Goal: Task Accomplishment & Management: Complete application form

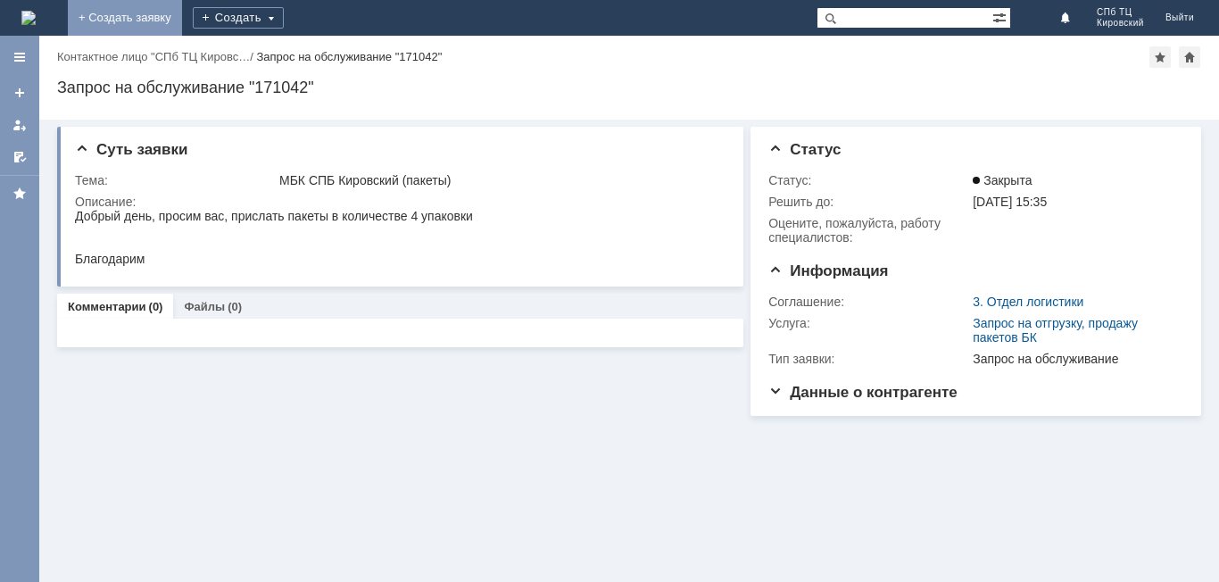
click at [182, 13] on link "+ Создать заявку" at bounding box center [125, 18] width 114 height 36
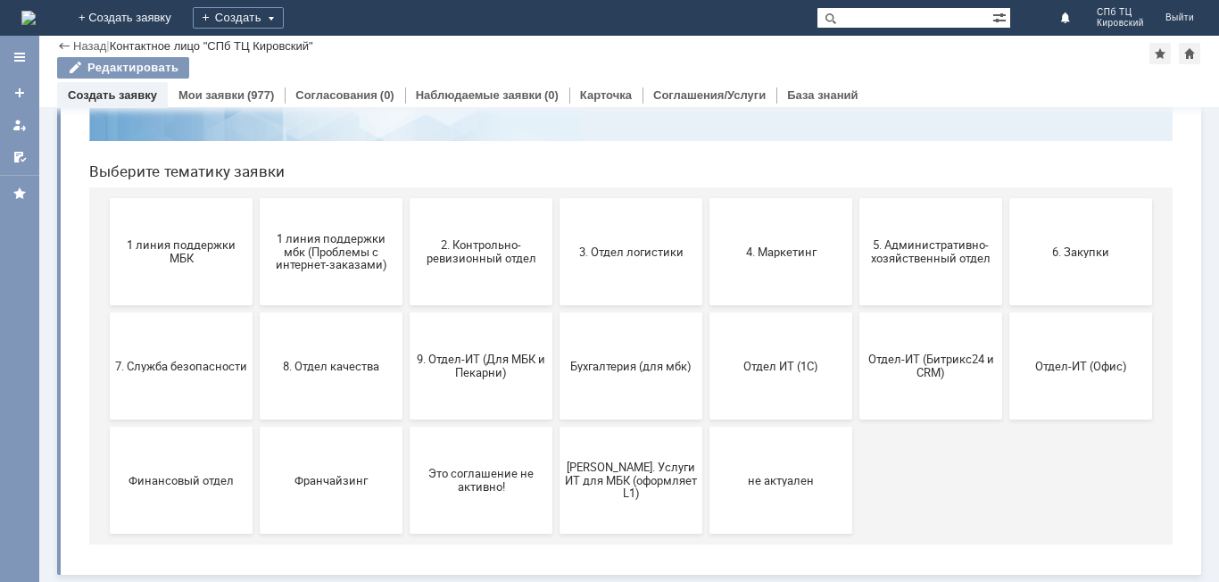
scroll to position [145, 0]
click at [923, 251] on span "5. Административно-хозяйственный отдел" at bounding box center [931, 251] width 132 height 27
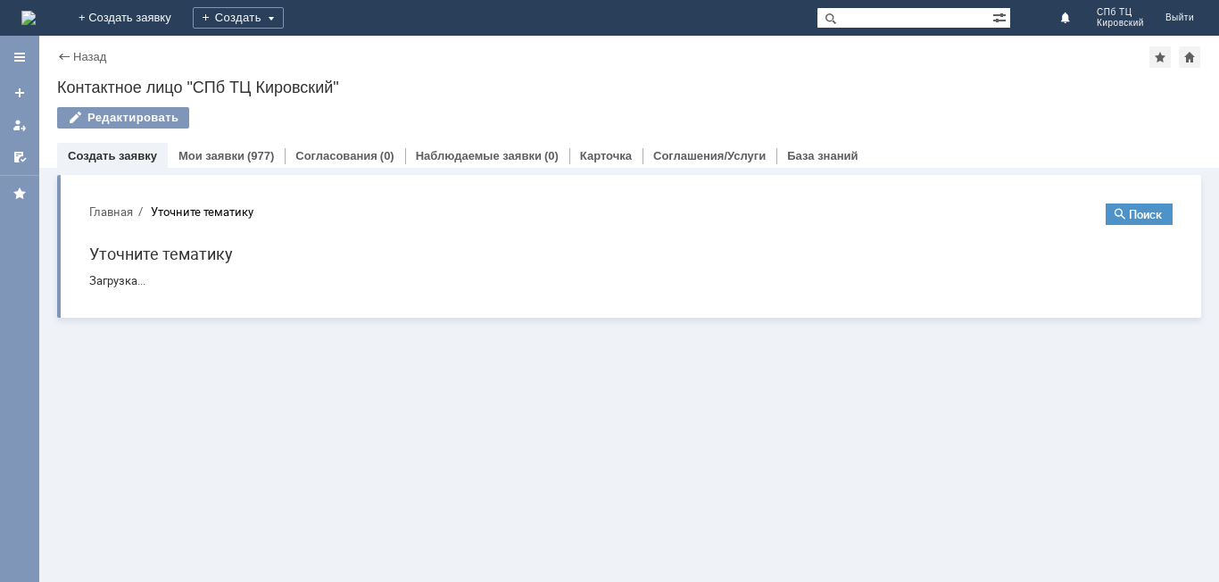
scroll to position [0, 0]
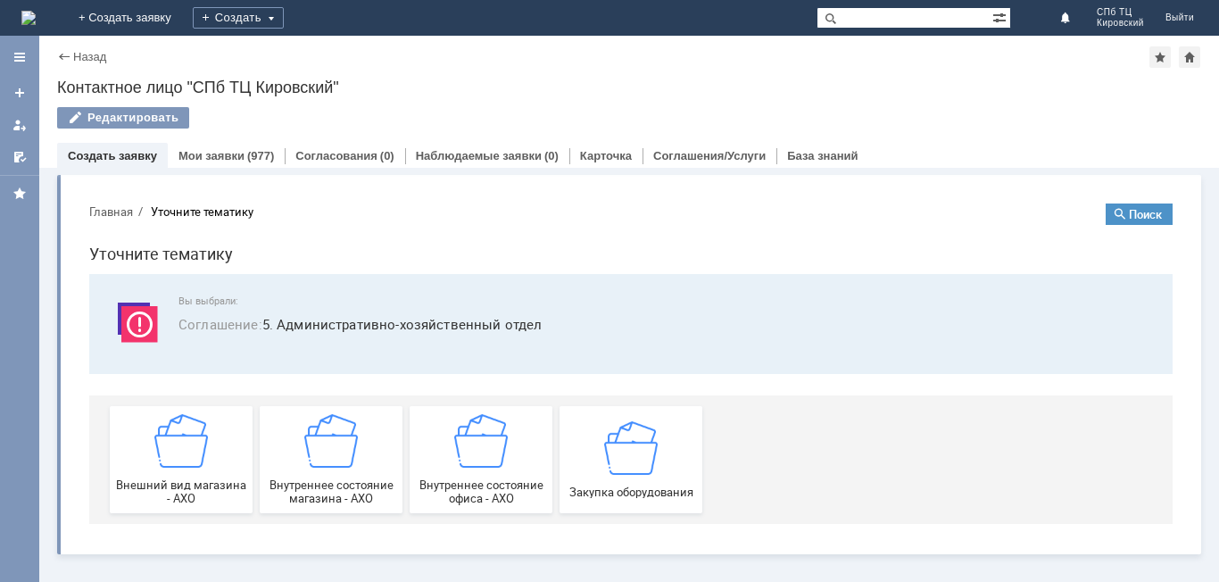
click at [62, 54] on div "Назад" at bounding box center [81, 56] width 49 height 13
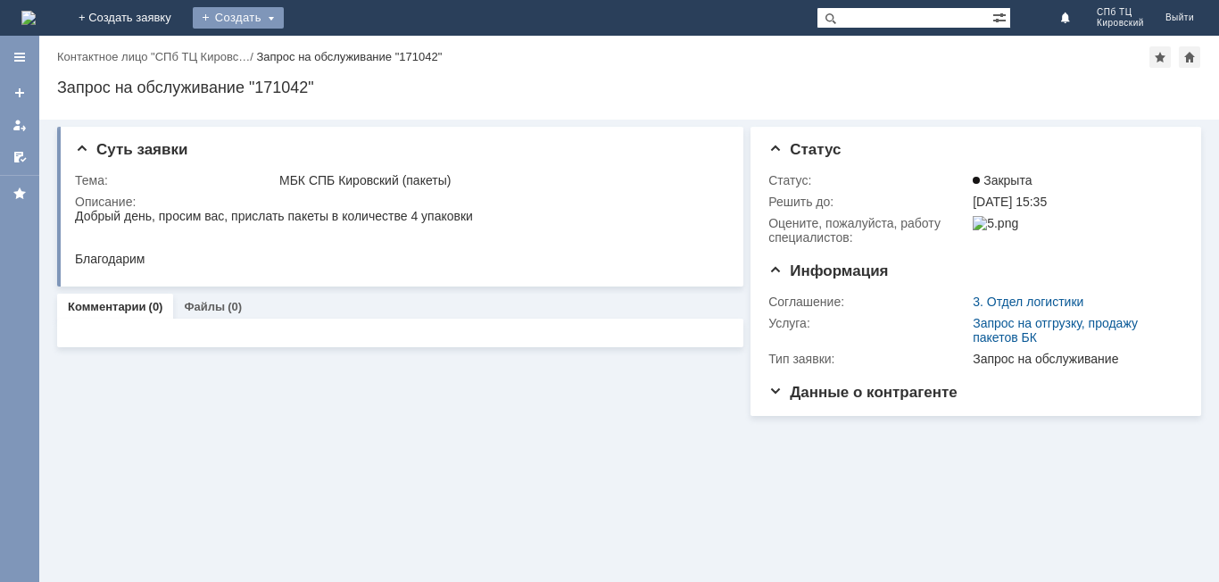
click at [284, 15] on div "Создать" at bounding box center [238, 17] width 91 height 21
click at [332, 56] on link "Заявка" at bounding box center [264, 53] width 136 height 21
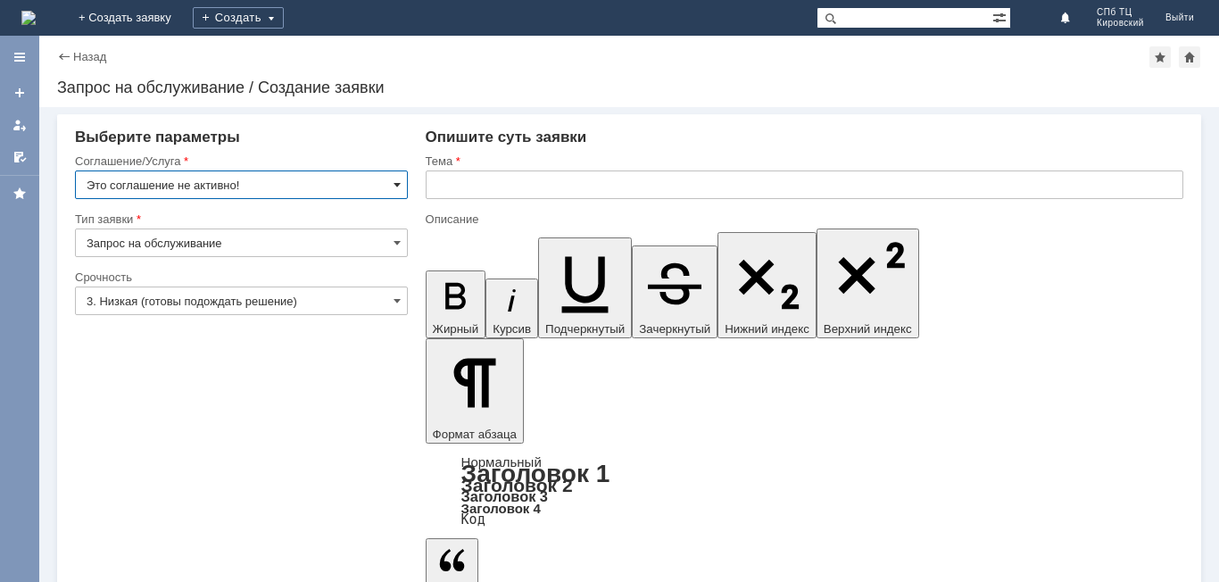
click at [398, 188] on span at bounding box center [397, 185] width 7 height 14
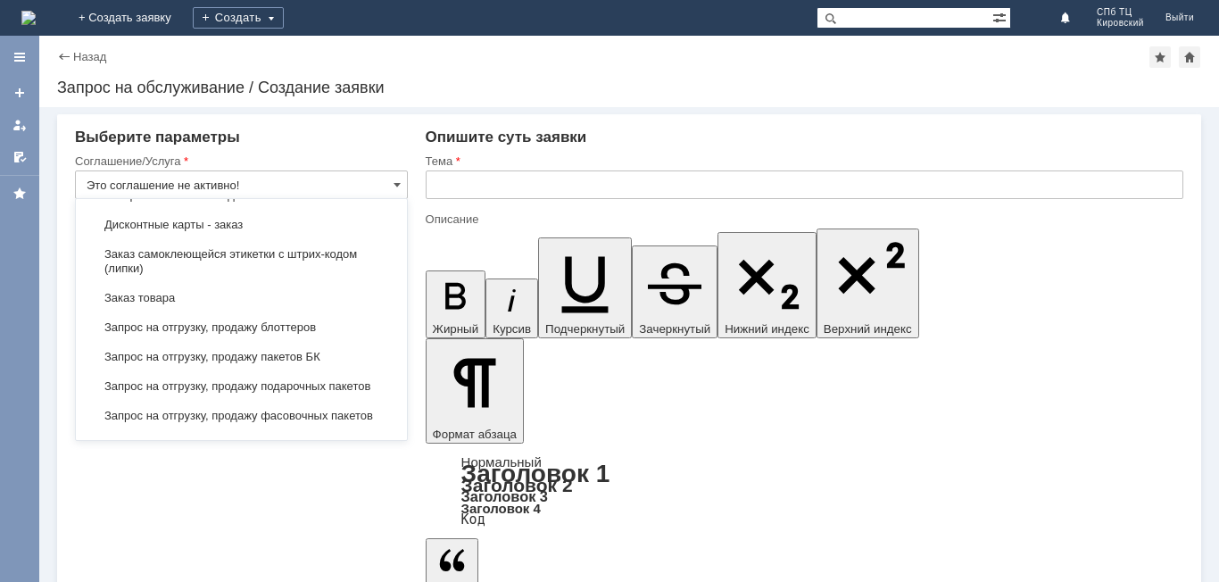
scroll to position [535, 0]
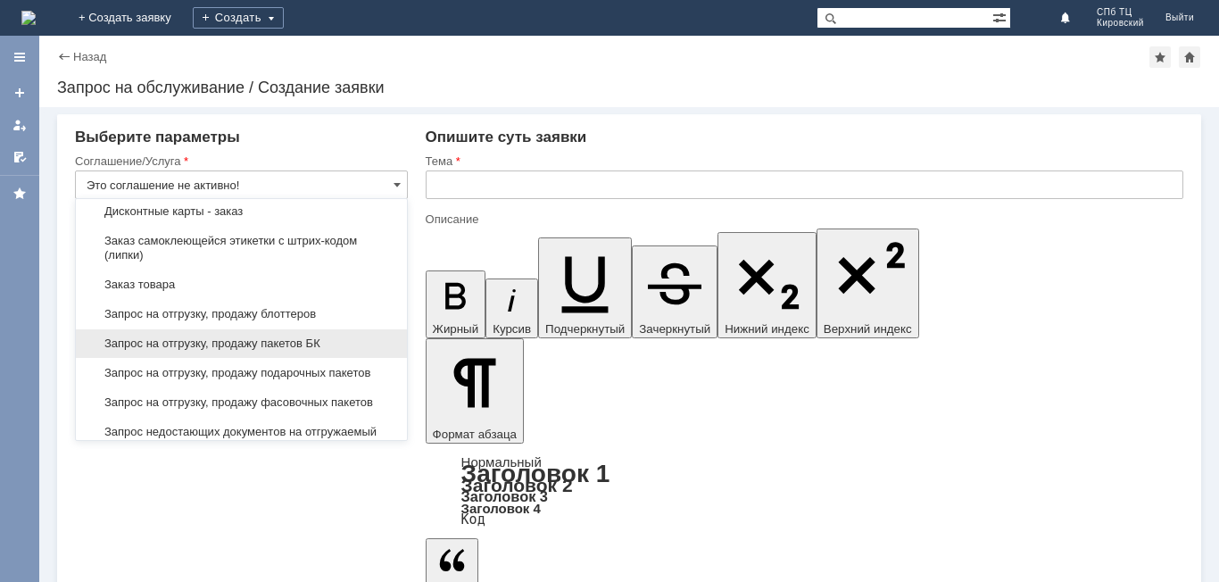
click at [240, 351] on span "Запрос на отгрузку, продажу пакетов БК" at bounding box center [242, 343] width 310 height 14
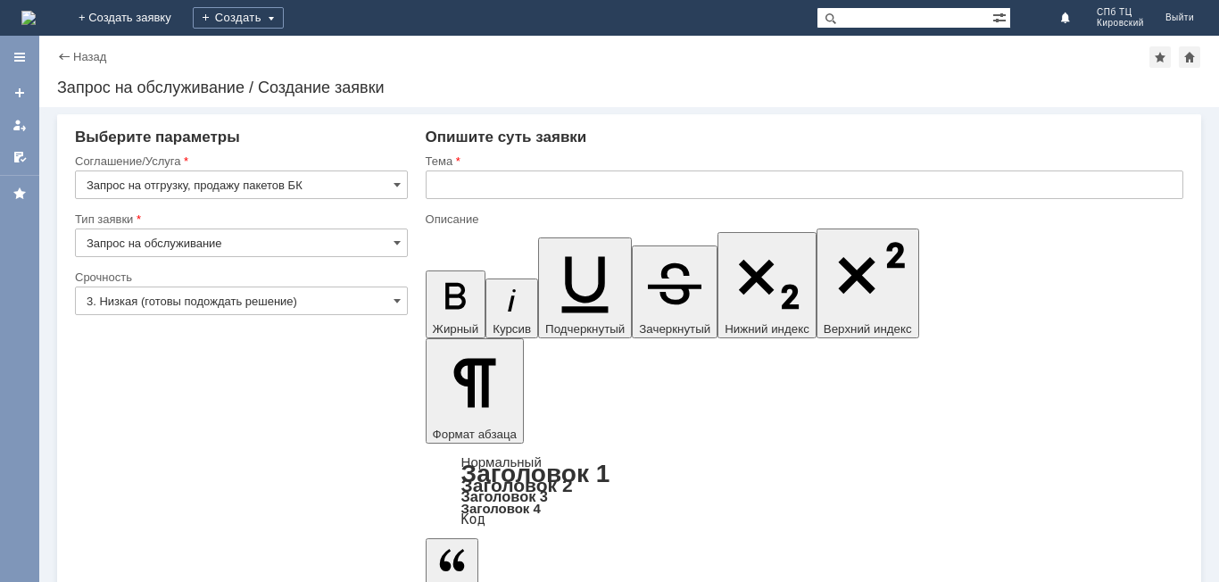
type input "Запрос на отгрузку, продажу пакетов БК"
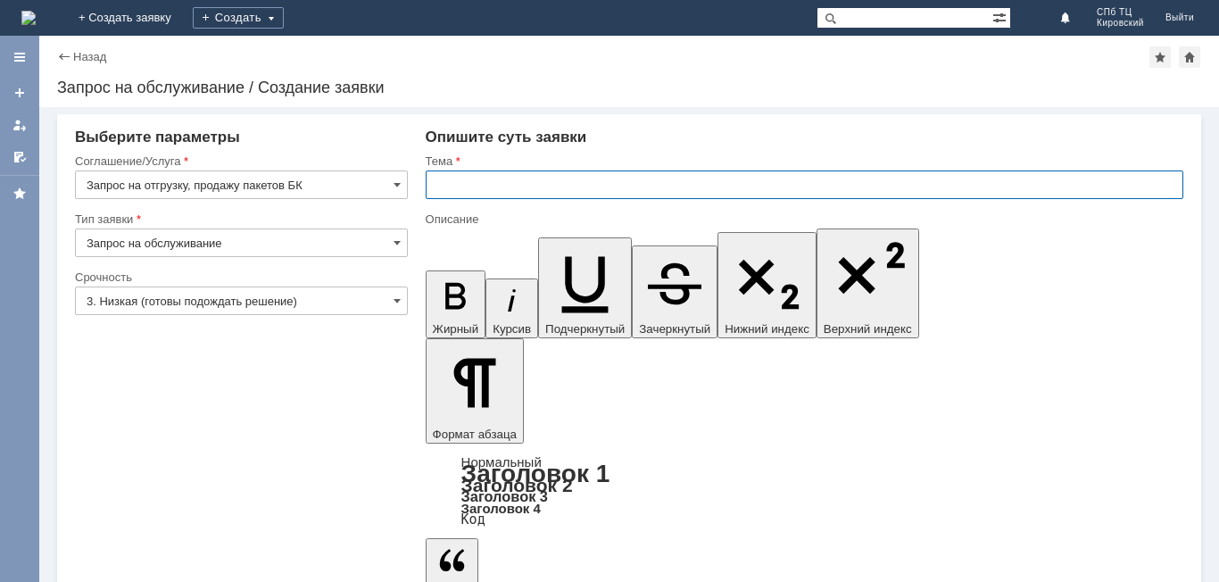
click at [446, 189] on input "text" at bounding box center [805, 184] width 758 height 29
type input "СПб Кировский"
